Goal: Find specific page/section: Find specific page/section

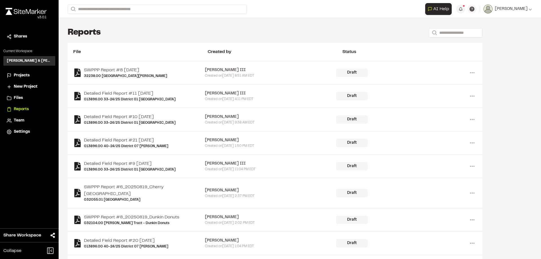
click at [24, 75] on span "Projects" at bounding box center [22, 75] width 16 height 6
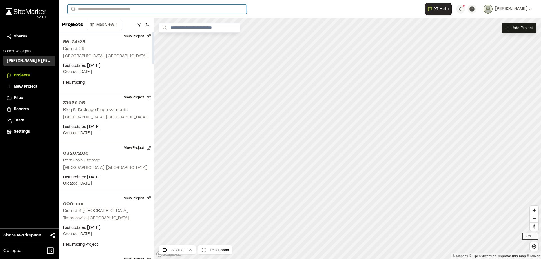
click at [100, 7] on input "Search" at bounding box center [157, 9] width 179 height 9
click at [122, 66] on p "032185.00 [GEOGRAPHIC_DATA]" at bounding box center [112, 65] width 83 height 7
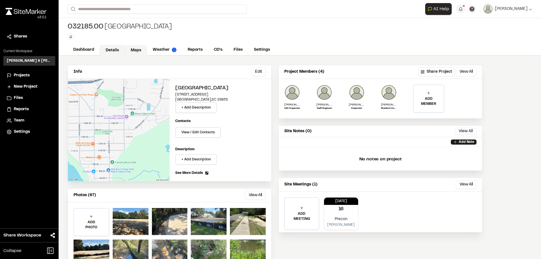
click at [136, 50] on link "Maps" at bounding box center [136, 50] width 22 height 11
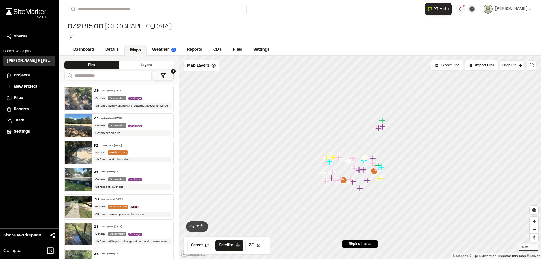
click at [162, 77] on icon at bounding box center [163, 76] width 6 height 6
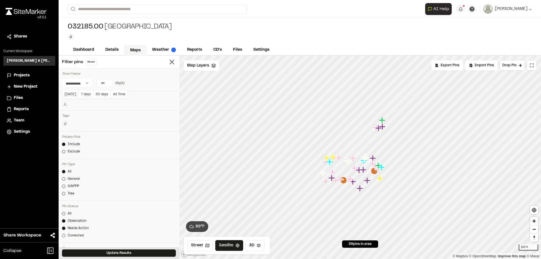
click at [111, 83] on input "number" at bounding box center [105, 82] width 16 height 7
click at [72, 95] on button "[DATE]" at bounding box center [70, 94] width 16 height 9
type input "*"
click at [170, 62] on line at bounding box center [172, 62] width 4 height 4
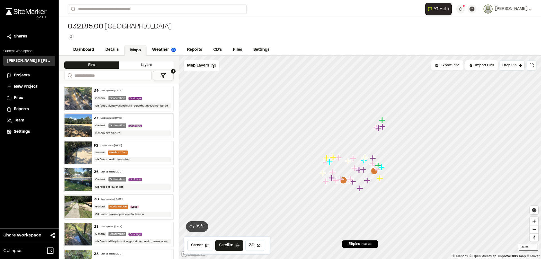
click at [159, 72] on button "1" at bounding box center [163, 75] width 21 height 9
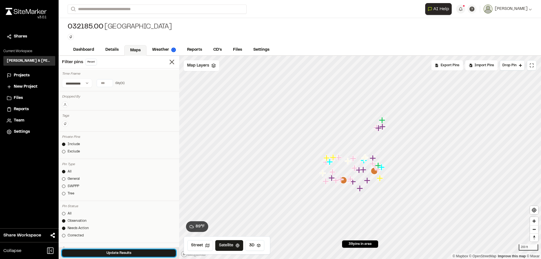
click at [114, 254] on button "Update Results" at bounding box center [119, 252] width 114 height 7
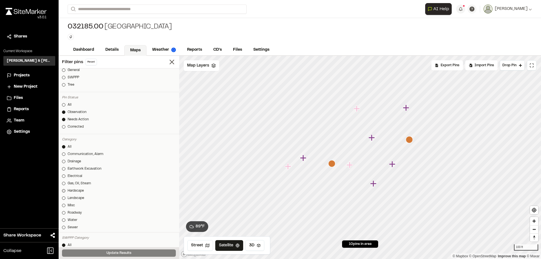
scroll to position [113, 0]
click at [170, 63] on line at bounding box center [172, 62] width 4 height 4
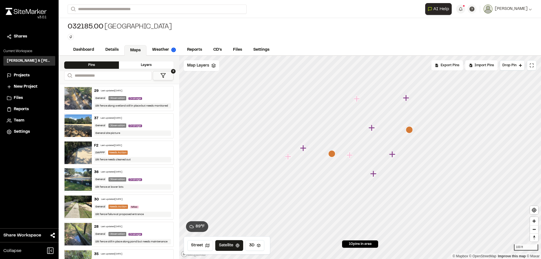
click at [80, 97] on img at bounding box center [77, 98] width 27 height 23
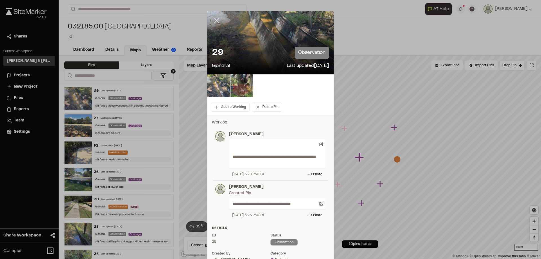
click at [216, 20] on icon at bounding box center [217, 21] width 10 height 10
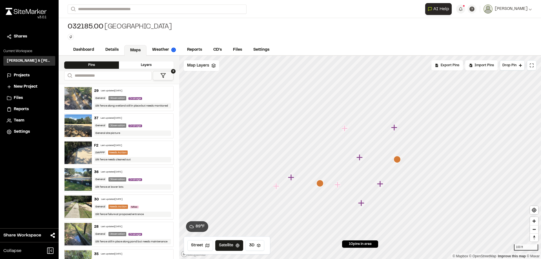
click at [78, 201] on img at bounding box center [77, 206] width 27 height 23
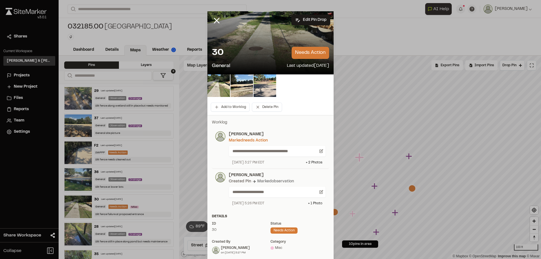
drag, startPoint x: 230, startPoint y: 204, endPoint x: 277, endPoint y: 202, distance: 46.5
click at [277, 202] on div "[DATE] 5:26 PM EDT + 1 Photo" at bounding box center [277, 203] width 97 height 5
drag, startPoint x: 227, startPoint y: 133, endPoint x: 271, endPoint y: 138, distance: 44.5
click at [271, 138] on div "**********" at bounding box center [275, 148] width 100 height 34
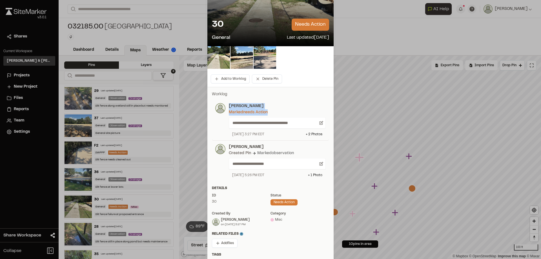
scroll to position [0, 0]
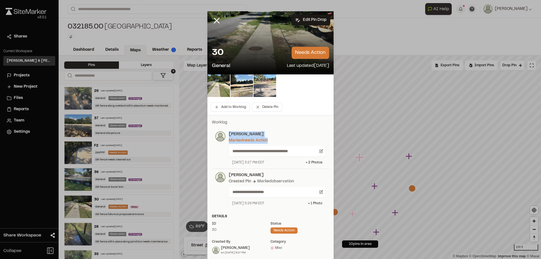
click at [263, 83] on img at bounding box center [264, 85] width 23 height 23
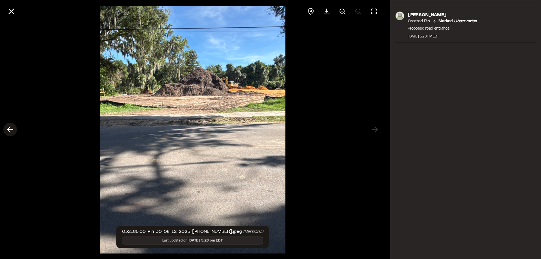
click at [8, 129] on polyline at bounding box center [9, 129] width 3 height 5
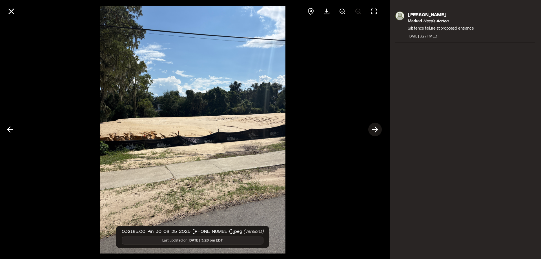
click at [378, 130] on icon at bounding box center [374, 130] width 9 height 10
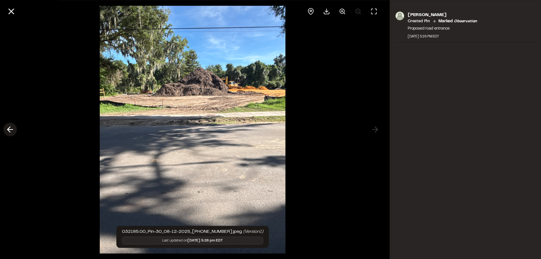
click at [10, 131] on icon at bounding box center [10, 130] width 9 height 10
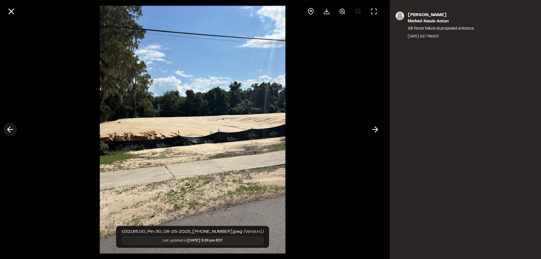
click at [10, 131] on icon at bounding box center [10, 130] width 9 height 10
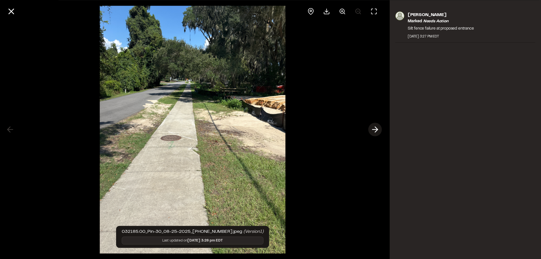
click at [375, 129] on icon at bounding box center [374, 130] width 9 height 10
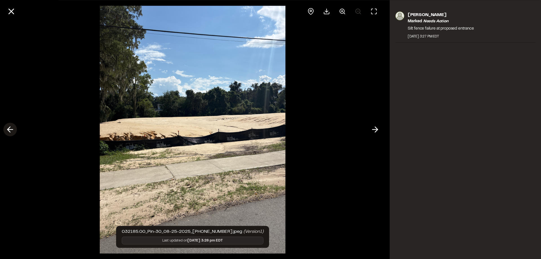
click at [6, 130] on icon at bounding box center [10, 130] width 9 height 10
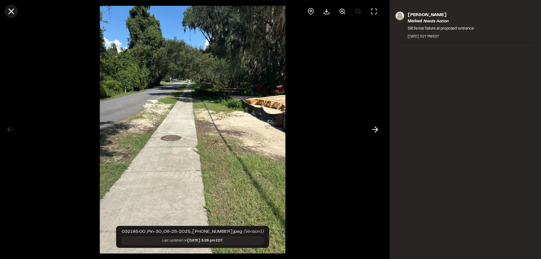
click at [15, 13] on icon at bounding box center [11, 11] width 10 height 10
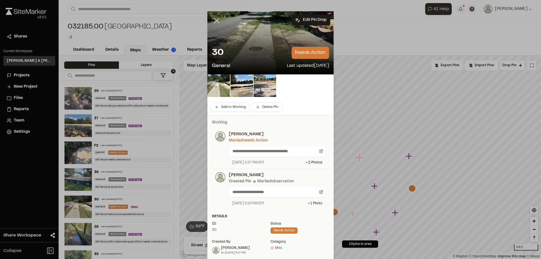
click at [216, 20] on line at bounding box center [216, 20] width 5 height 5
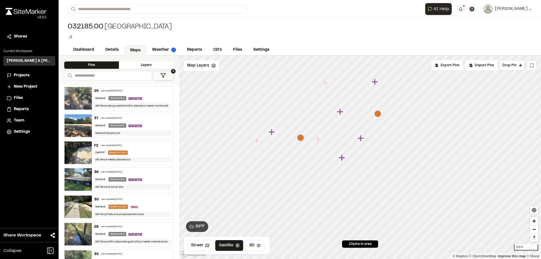
click at [379, 115] on icon "Map marker" at bounding box center [377, 113] width 7 height 7
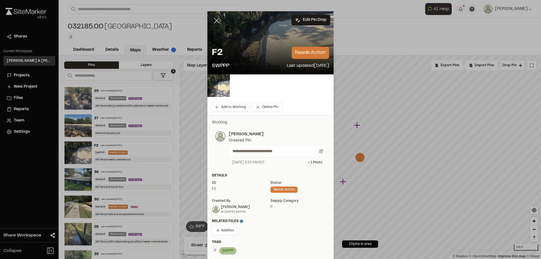
click at [218, 20] on icon at bounding box center [217, 21] width 10 height 10
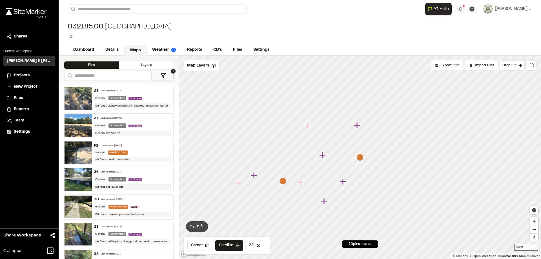
click at [284, 181] on icon "Map marker" at bounding box center [282, 180] width 7 height 7
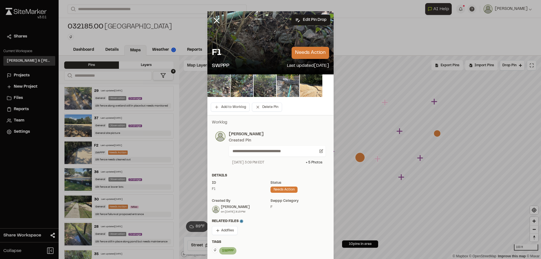
click at [219, 88] on img at bounding box center [218, 85] width 23 height 23
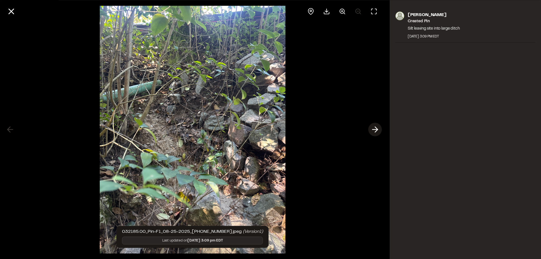
click at [373, 129] on icon at bounding box center [374, 130] width 9 height 10
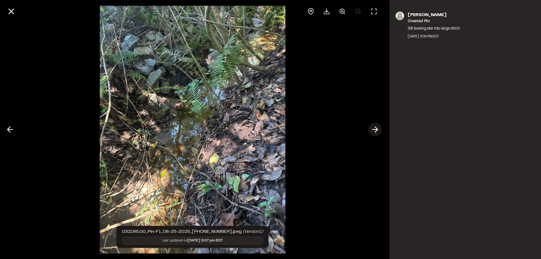
click at [373, 129] on icon at bounding box center [374, 130] width 9 height 10
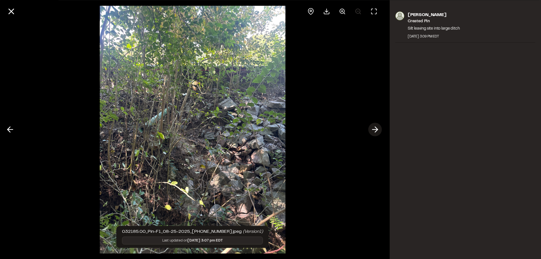
click at [373, 129] on icon at bounding box center [374, 130] width 9 height 10
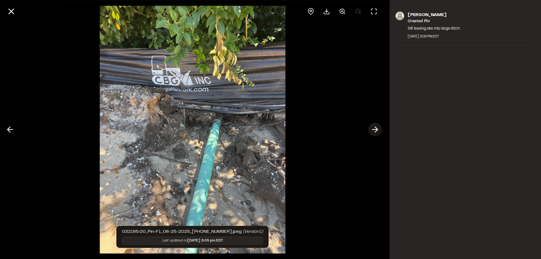
click at [373, 129] on icon at bounding box center [374, 130] width 9 height 10
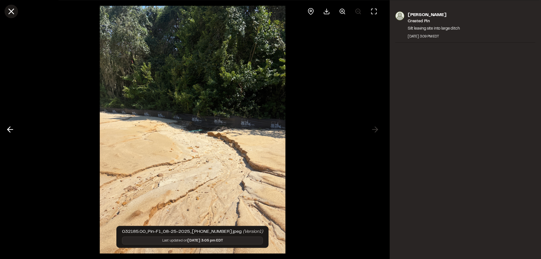
click at [9, 16] on icon at bounding box center [11, 11] width 10 height 10
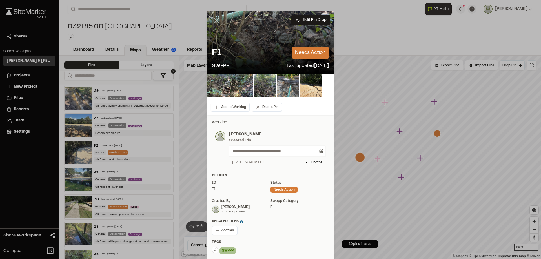
click at [214, 16] on icon at bounding box center [217, 21] width 10 height 10
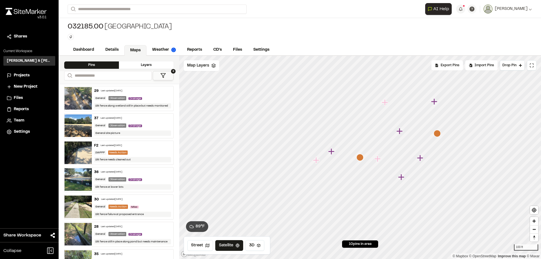
click at [437, 135] on icon "Map marker" at bounding box center [436, 133] width 7 height 7
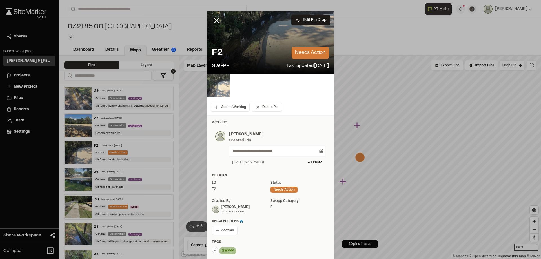
click at [215, 85] on img at bounding box center [218, 85] width 23 height 23
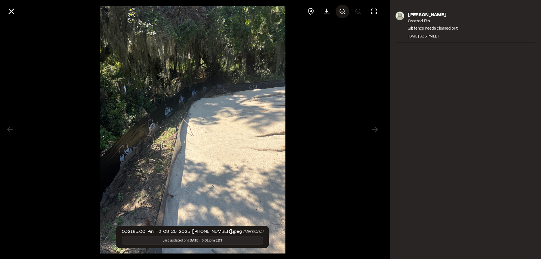
click at [342, 12] on icon at bounding box center [342, 11] width 7 height 7
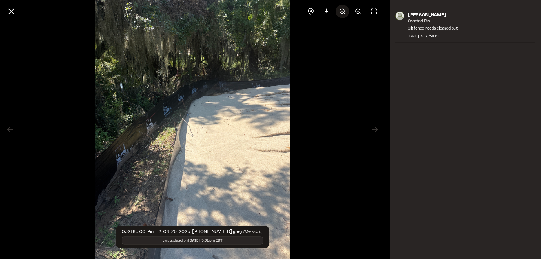
click at [342, 12] on icon at bounding box center [342, 11] width 7 height 7
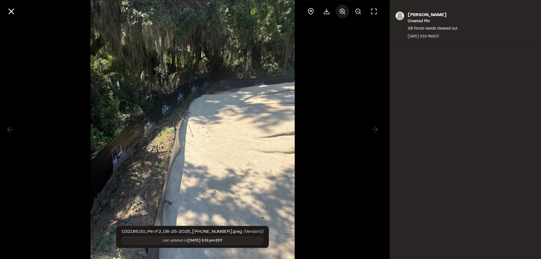
click at [342, 12] on icon at bounding box center [342, 11] width 7 height 7
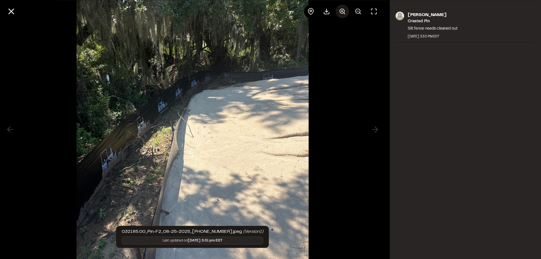
click at [342, 12] on icon at bounding box center [342, 11] width 7 height 7
click at [342, 12] on div at bounding box center [342, 12] width 77 height 14
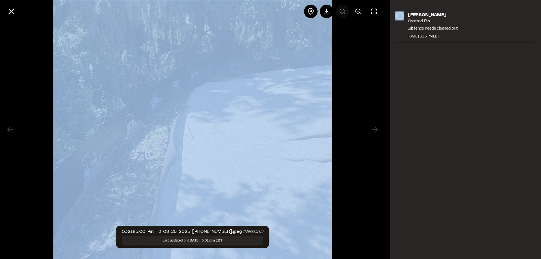
click at [342, 12] on div at bounding box center [342, 12] width 77 height 14
click at [15, 12] on icon at bounding box center [11, 11] width 10 height 10
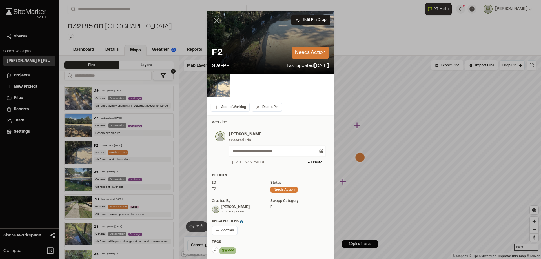
click at [215, 21] on icon at bounding box center [217, 21] width 10 height 10
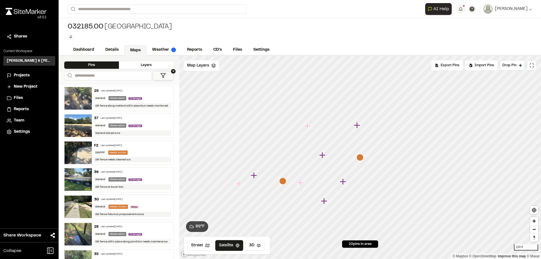
click at [325, 202] on icon "Map marker" at bounding box center [324, 200] width 7 height 7
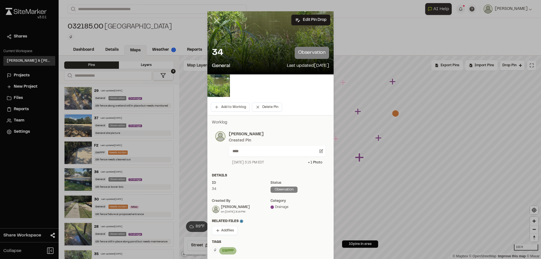
click at [214, 20] on line at bounding box center [216, 20] width 5 height 5
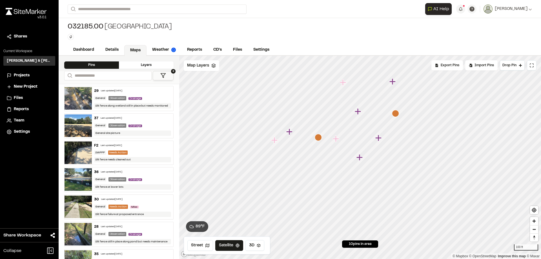
click at [380, 140] on icon "Map marker" at bounding box center [378, 137] width 7 height 7
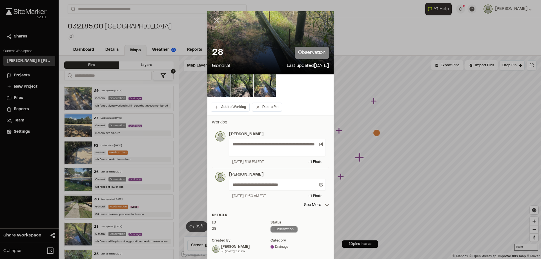
click at [214, 20] on line at bounding box center [216, 20] width 5 height 5
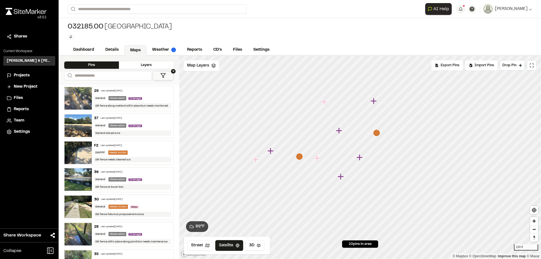
click at [318, 160] on icon "Map marker" at bounding box center [317, 158] width 7 height 7
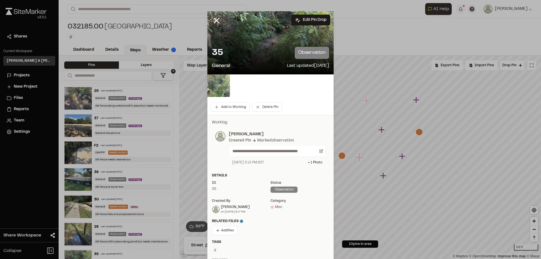
click at [221, 87] on img at bounding box center [218, 85] width 23 height 23
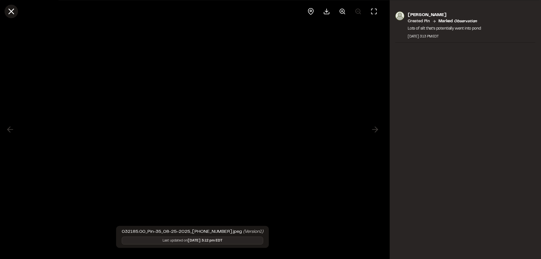
click at [9, 13] on icon at bounding box center [11, 11] width 10 height 10
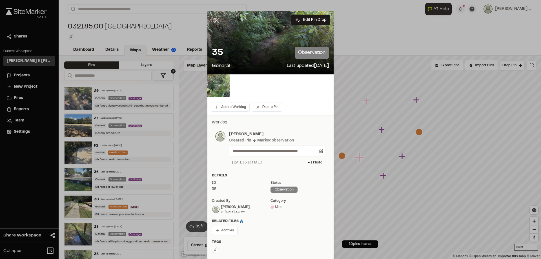
click at [214, 23] on icon at bounding box center [217, 21] width 10 height 10
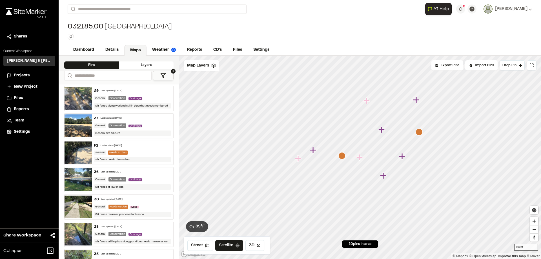
click at [385, 177] on icon "Map marker" at bounding box center [383, 175] width 7 height 7
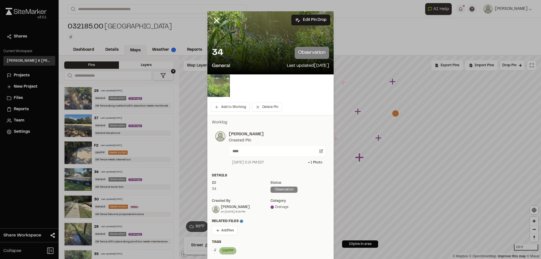
click at [218, 79] on img at bounding box center [218, 85] width 23 height 23
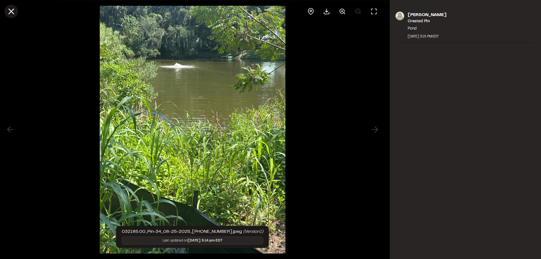
click at [12, 13] on line at bounding box center [11, 11] width 5 height 5
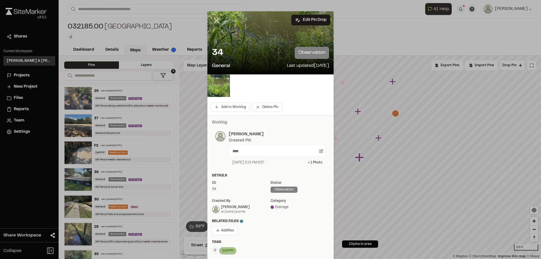
click at [216, 18] on icon at bounding box center [217, 21] width 10 height 10
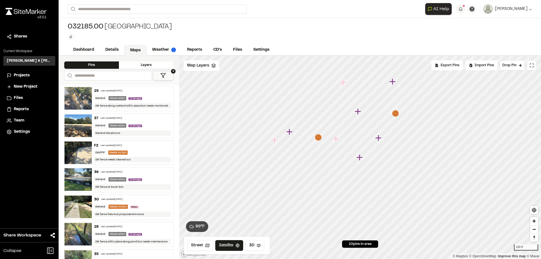
click at [344, 85] on icon "Map marker" at bounding box center [343, 82] width 7 height 7
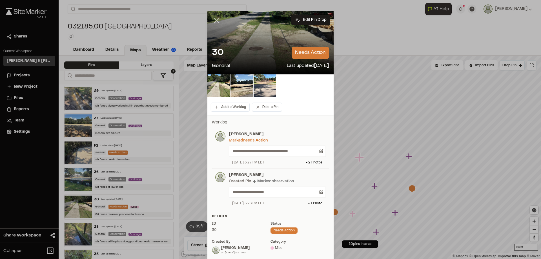
click at [214, 21] on line at bounding box center [216, 20] width 5 height 5
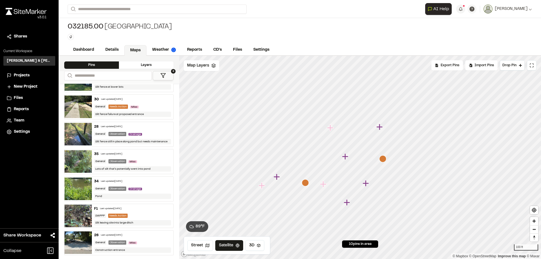
scroll to position [100, 0]
click at [77, 210] on img at bounding box center [77, 215] width 27 height 23
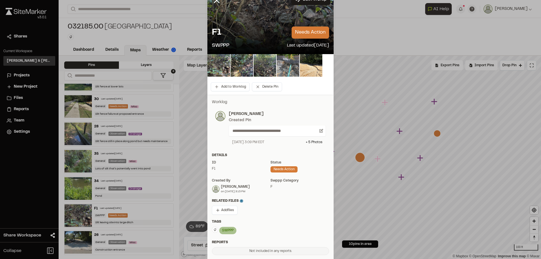
scroll to position [28, 0]
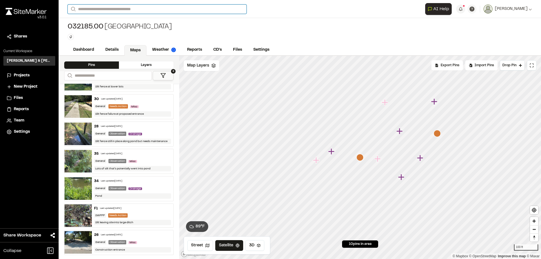
click at [114, 10] on input "Search" at bounding box center [157, 9] width 179 height 9
type input "*"
type input "***"
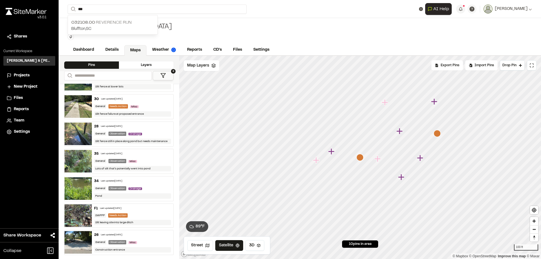
click at [126, 21] on p "032108.00 Reverence Run" at bounding box center [112, 22] width 83 height 7
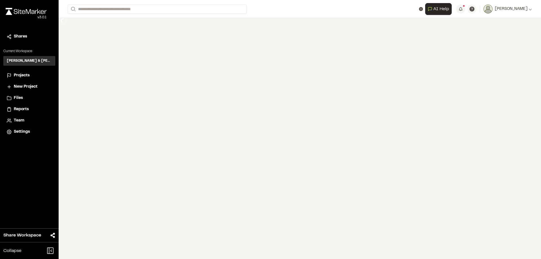
type input "***"
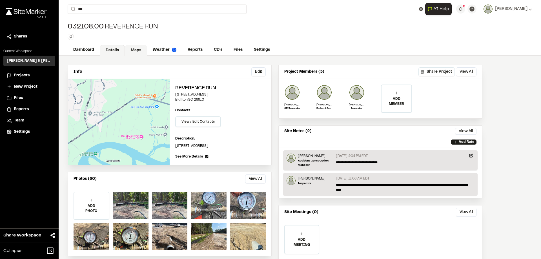
click at [137, 48] on link "Maps" at bounding box center [136, 50] width 22 height 11
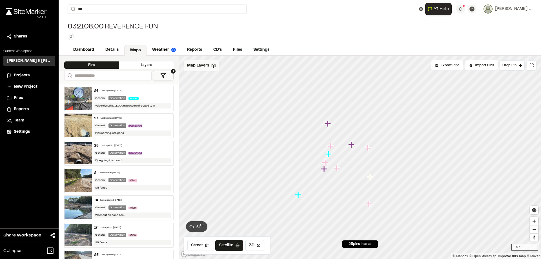
click at [211, 66] on polyline at bounding box center [213, 66] width 4 height 1
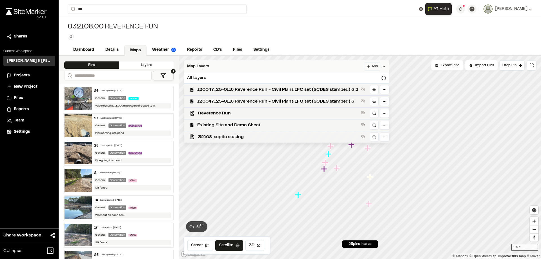
click at [237, 137] on span "32108_septic staking" at bounding box center [278, 136] width 160 height 7
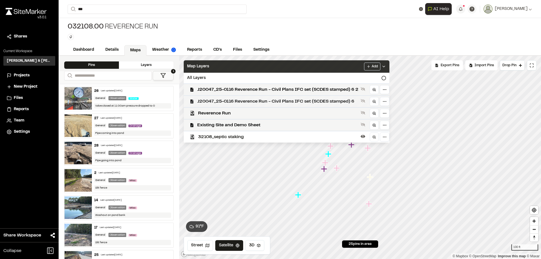
click at [235, 100] on span "J20047_25-0116 Reverence Run - Civil Plans IFC set (SCDES stamped) 6" at bounding box center [277, 101] width 161 height 7
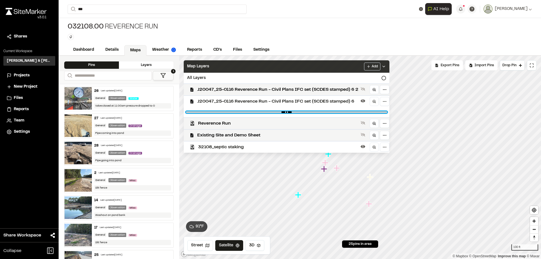
drag, startPoint x: 382, startPoint y: 111, endPoint x: 337, endPoint y: 113, distance: 44.8
type input "****"
click at [337, 113] on input "range" at bounding box center [286, 112] width 201 height 2
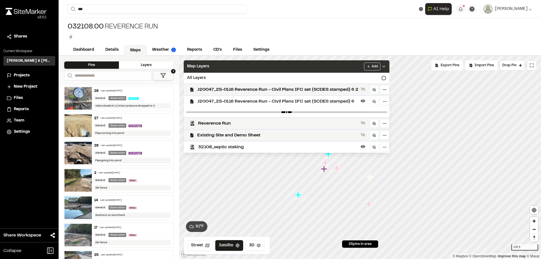
click at [277, 103] on span "J20047_25-0116 Reverence Run - Civil Plans IFC set (SCDES stamped) 6" at bounding box center [277, 101] width 161 height 7
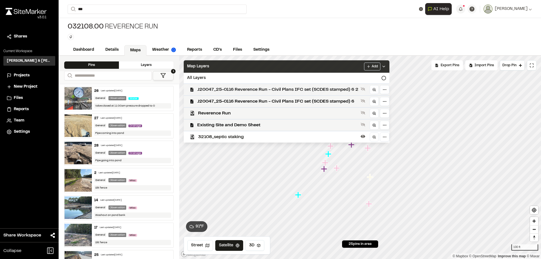
click at [270, 91] on span "J20047_25-0116 Reverence Run - Civil Plans IFC set (SCDES stamped) 6 2" at bounding box center [277, 89] width 161 height 7
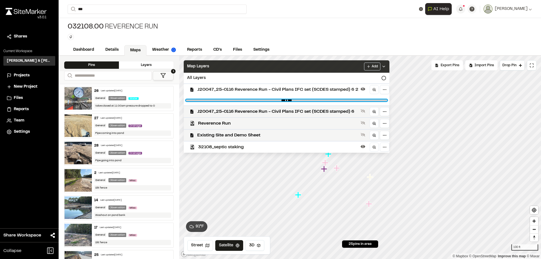
drag, startPoint x: 382, startPoint y: 100, endPoint x: 349, endPoint y: 101, distance: 33.5
type input "****"
click at [349, 101] on input "range" at bounding box center [286, 100] width 201 height 2
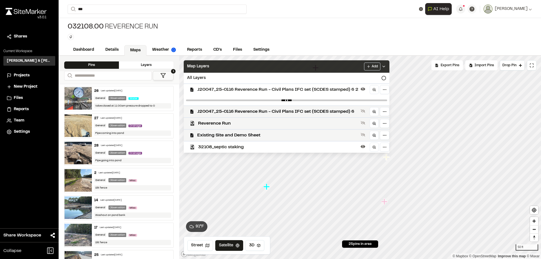
click at [311, 66] on div "Map Layers Add" at bounding box center [287, 66] width 206 height 12
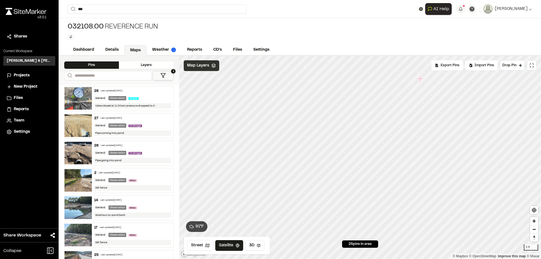
click at [205, 64] on span "Map Layers" at bounding box center [198, 66] width 22 height 6
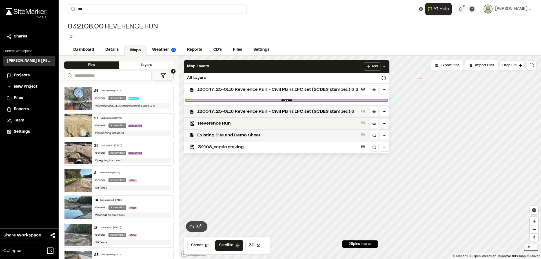
drag, startPoint x: 347, startPoint y: 100, endPoint x: 253, endPoint y: 104, distance: 94.1
type input "****"
click at [253, 101] on input "range" at bounding box center [286, 100] width 201 height 2
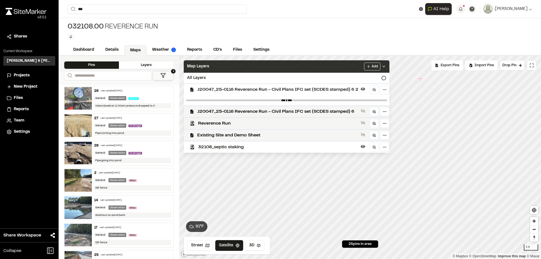
click at [317, 64] on div "Map Layers Add" at bounding box center [287, 66] width 206 height 12
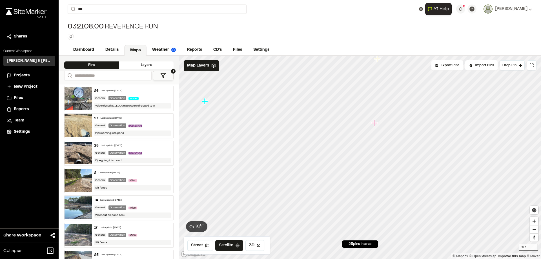
click at [376, 124] on icon "Map marker" at bounding box center [374, 122] width 7 height 7
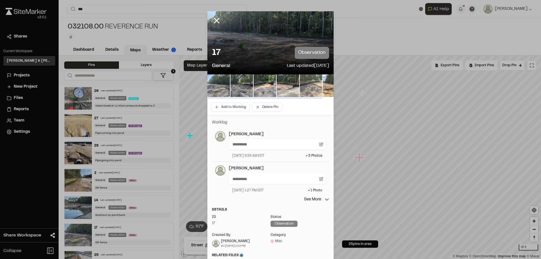
click at [309, 86] on img at bounding box center [311, 85] width 23 height 23
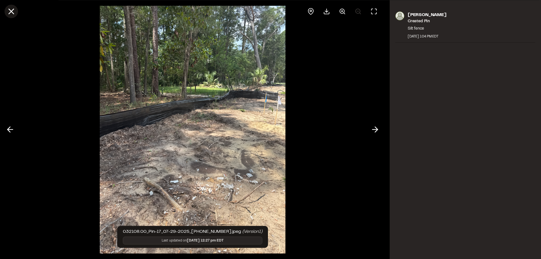
click at [11, 13] on icon at bounding box center [11, 11] width 10 height 10
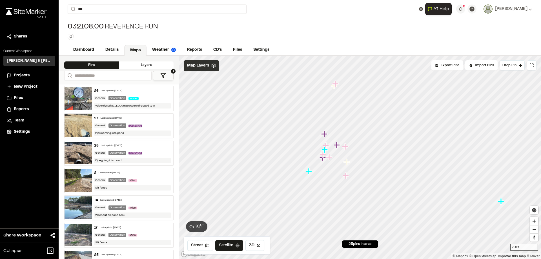
click at [212, 69] on div "Map Layers" at bounding box center [201, 65] width 35 height 11
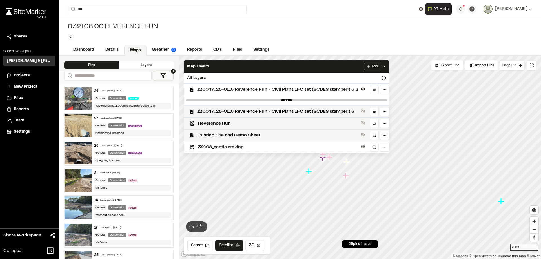
click at [239, 147] on span "32108_septic staking" at bounding box center [278, 147] width 160 height 7
click at [223, 122] on span "Reverence Run" at bounding box center [278, 123] width 160 height 7
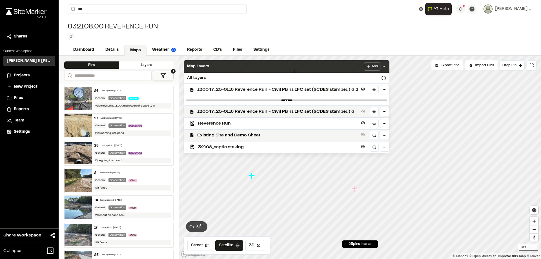
click at [282, 67] on div "Map Layers Add" at bounding box center [287, 66] width 206 height 12
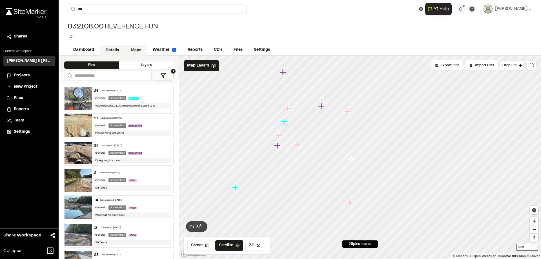
click at [106, 52] on link "Details" at bounding box center [112, 50] width 25 height 11
